Goal: Find specific fact

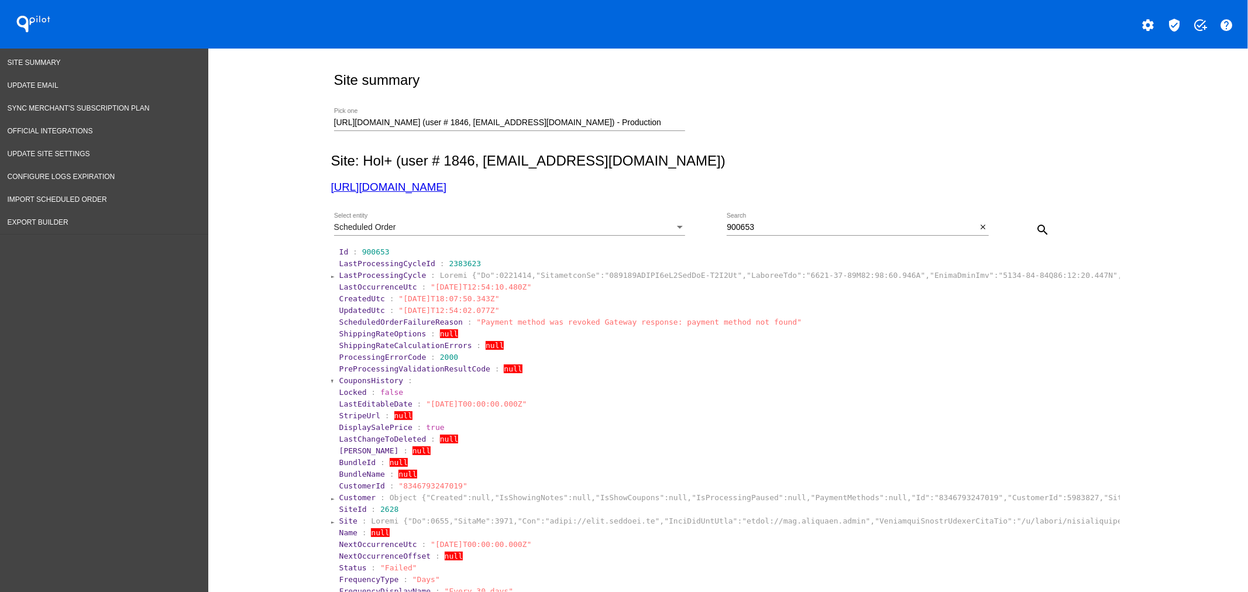
click at [384, 123] on input "[URL][DOMAIN_NAME] (user # 1846, [EMAIL_ADDRESS][DOMAIN_NAME]) - Production" at bounding box center [509, 122] width 351 height 9
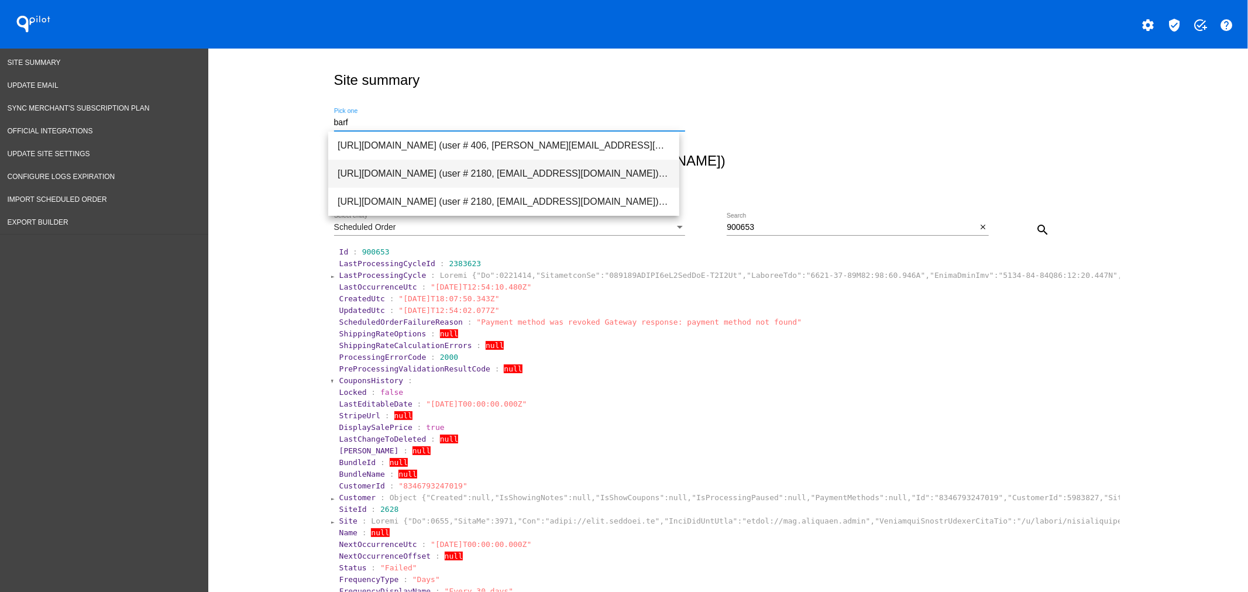
click at [406, 164] on span "[URL][DOMAIN_NAME] (user # 2180, [EMAIL_ADDRESS][DOMAIN_NAME]) - Production" at bounding box center [504, 174] width 332 height 28
type input "[URL][DOMAIN_NAME] (user # 2180, [EMAIL_ADDRESS][DOMAIN_NAME]) - Production"
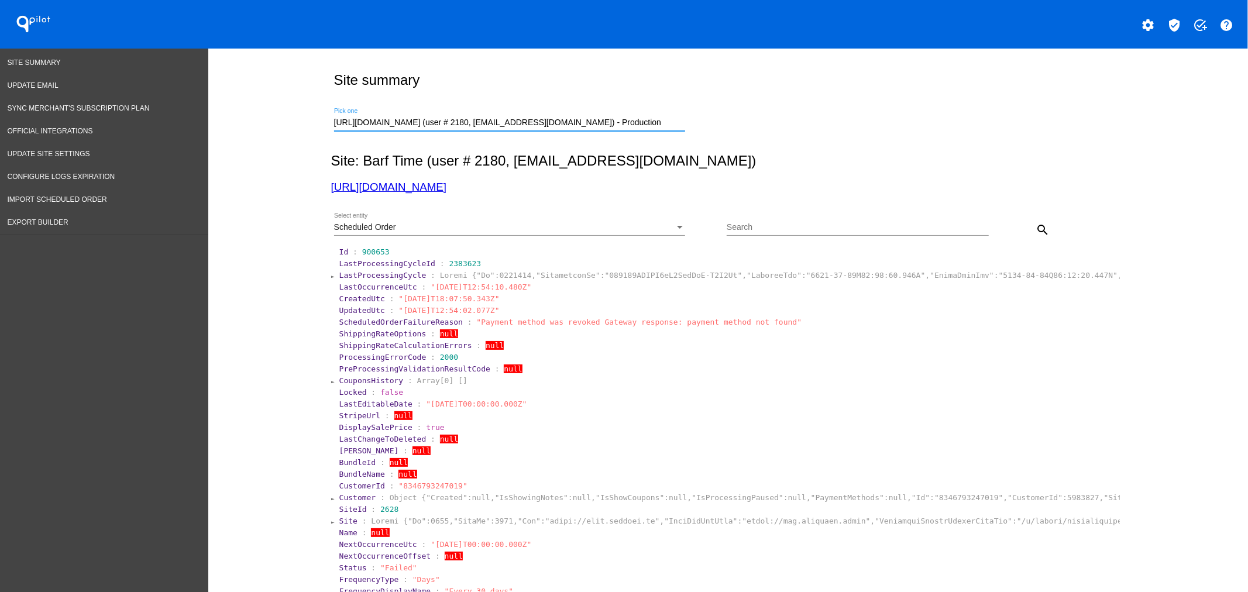
click at [424, 221] on div "Scheduled Order Select entity" at bounding box center [509, 224] width 351 height 23
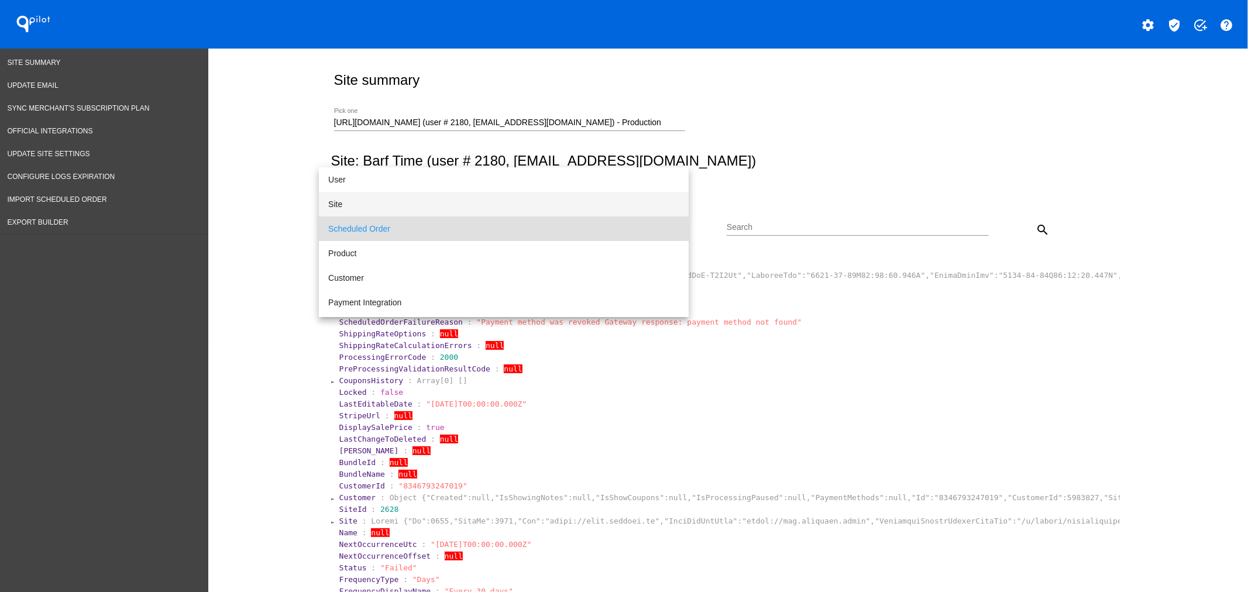
click at [355, 208] on span "Site" at bounding box center [503, 204] width 351 height 25
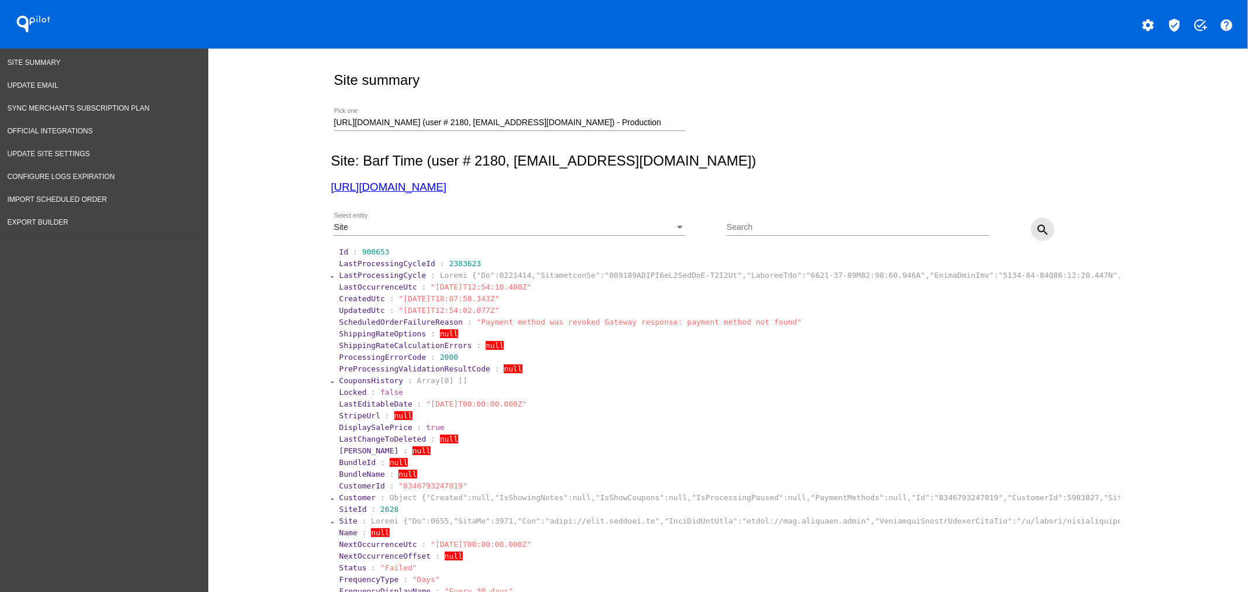
click at [1036, 230] on mat-icon "search" at bounding box center [1043, 230] width 14 height 14
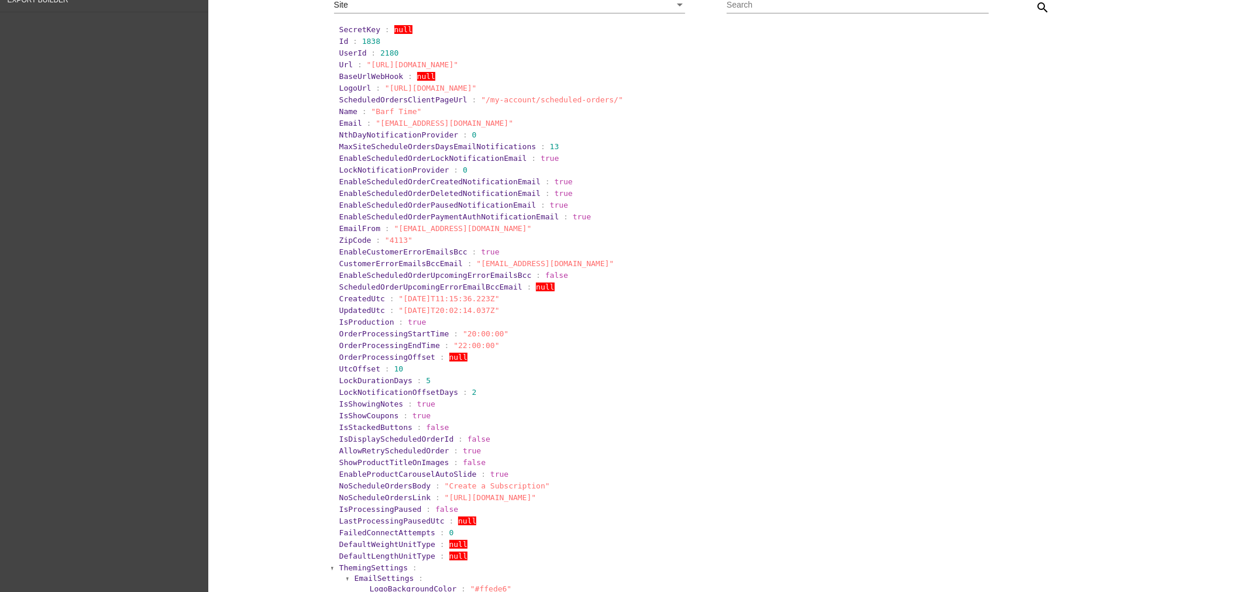
scroll to position [303, 0]
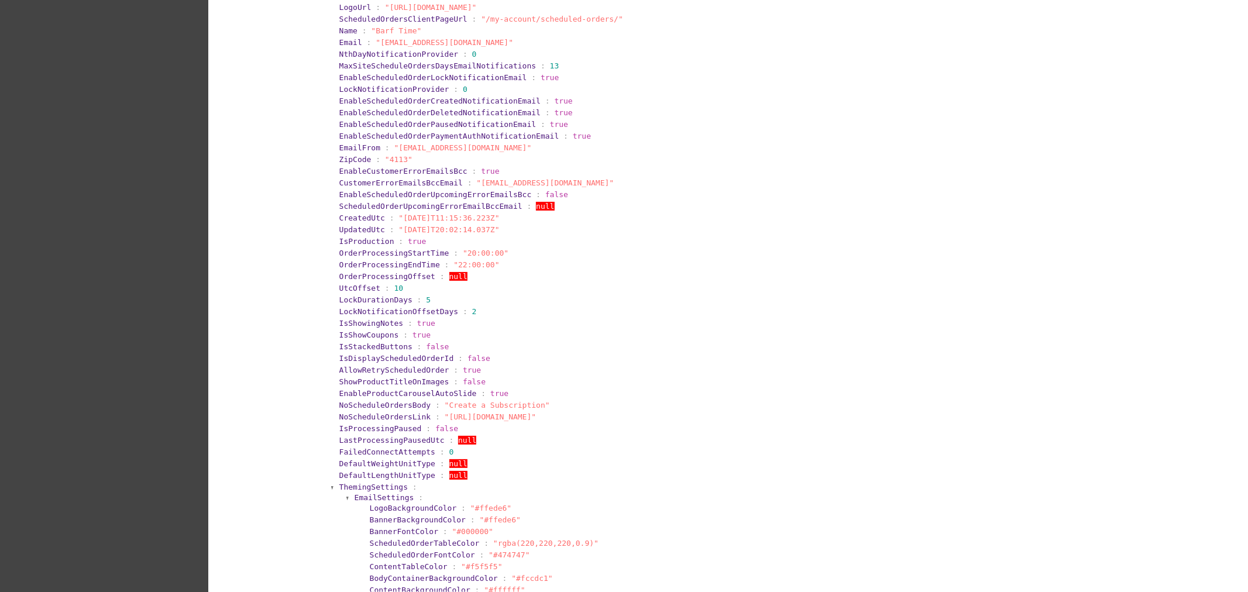
click at [376, 304] on span "LockDurationDays" at bounding box center [375, 299] width 73 height 9
click at [445, 304] on section "LockDurationDays : 5" at bounding box center [728, 299] width 779 height 9
drag, startPoint x: 481, startPoint y: 320, endPoint x: 322, endPoint y: 309, distance: 159.5
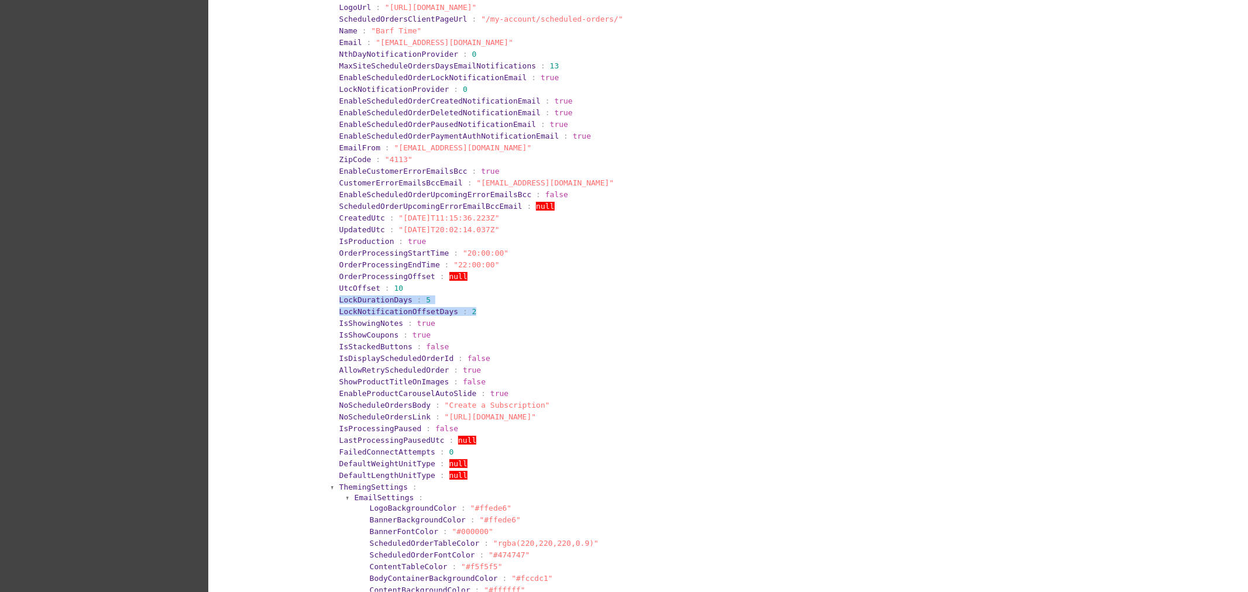
click at [398, 305] on section "LockDurationDays : 5" at bounding box center [729, 299] width 782 height 11
click at [397, 305] on section "LockDurationDays : 5" at bounding box center [729, 299] width 782 height 11
click at [471, 317] on section "LockNotificationOffsetDays : 2" at bounding box center [729, 311] width 782 height 11
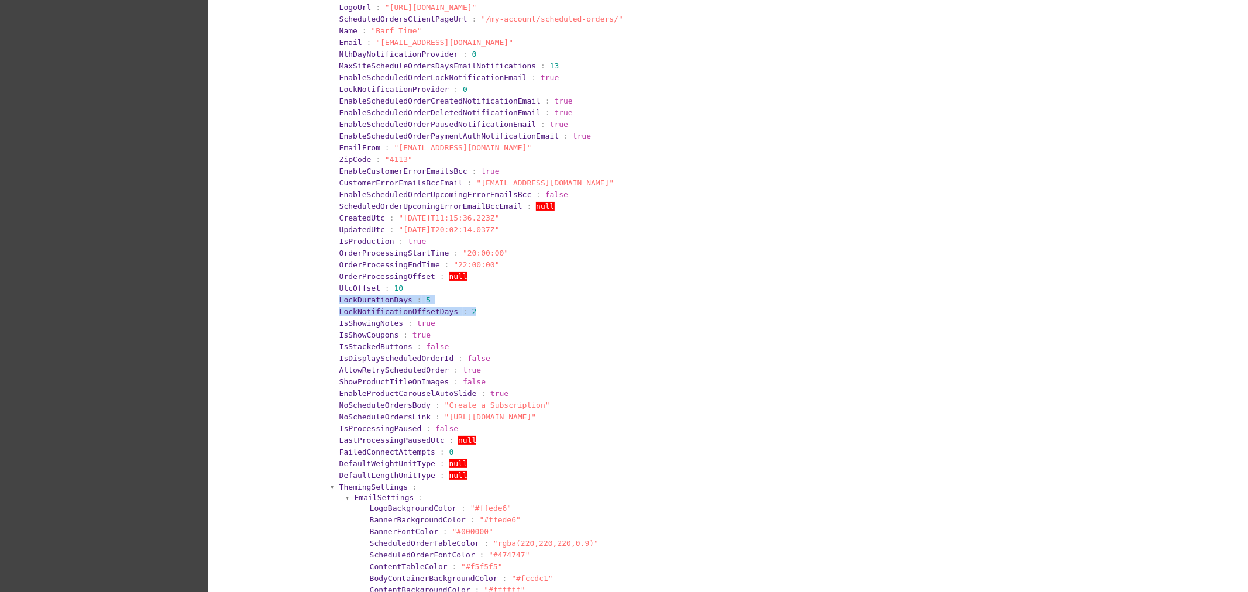
drag, startPoint x: 482, startPoint y: 317, endPoint x: 325, endPoint y: 310, distance: 156.9
